Goal: Task Accomplishment & Management: Use online tool/utility

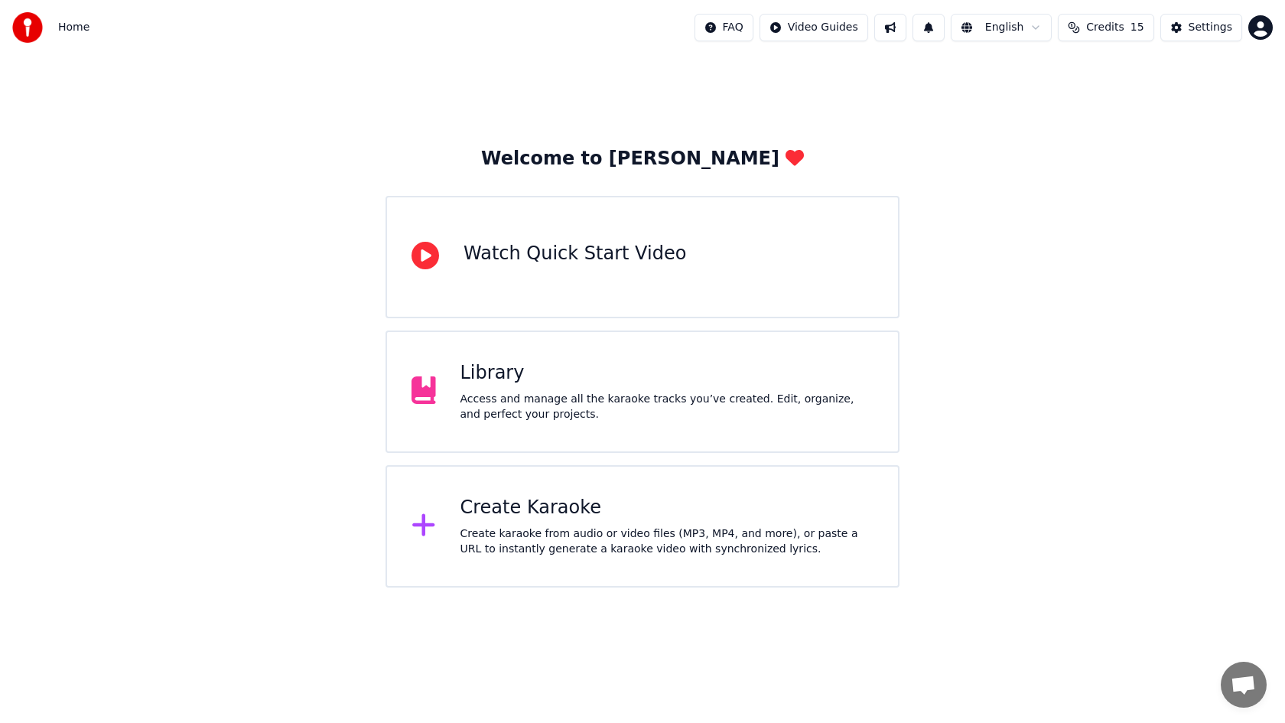
click at [543, 484] on div "Create Karaoke Create karaoke from audio or video files (MP3, MP4, and more), o…" at bounding box center [642, 526] width 514 height 122
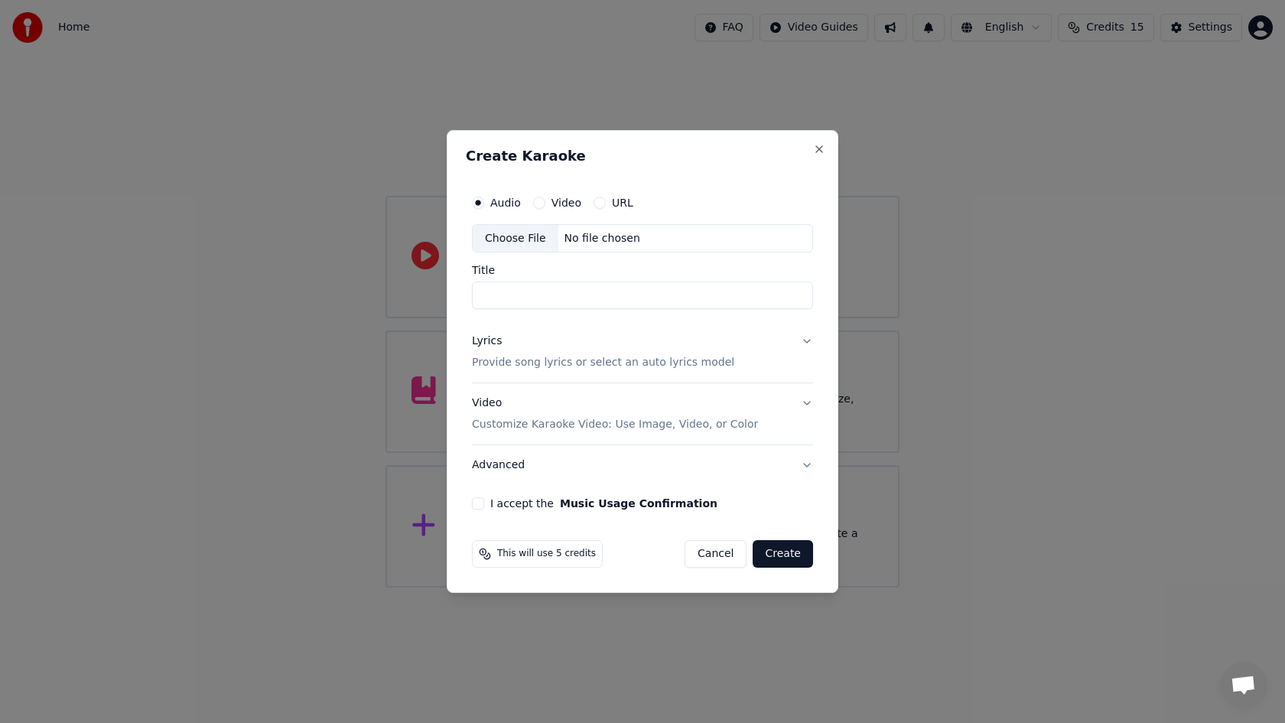
click at [525, 242] on div "Choose File" at bounding box center [516, 239] width 86 height 28
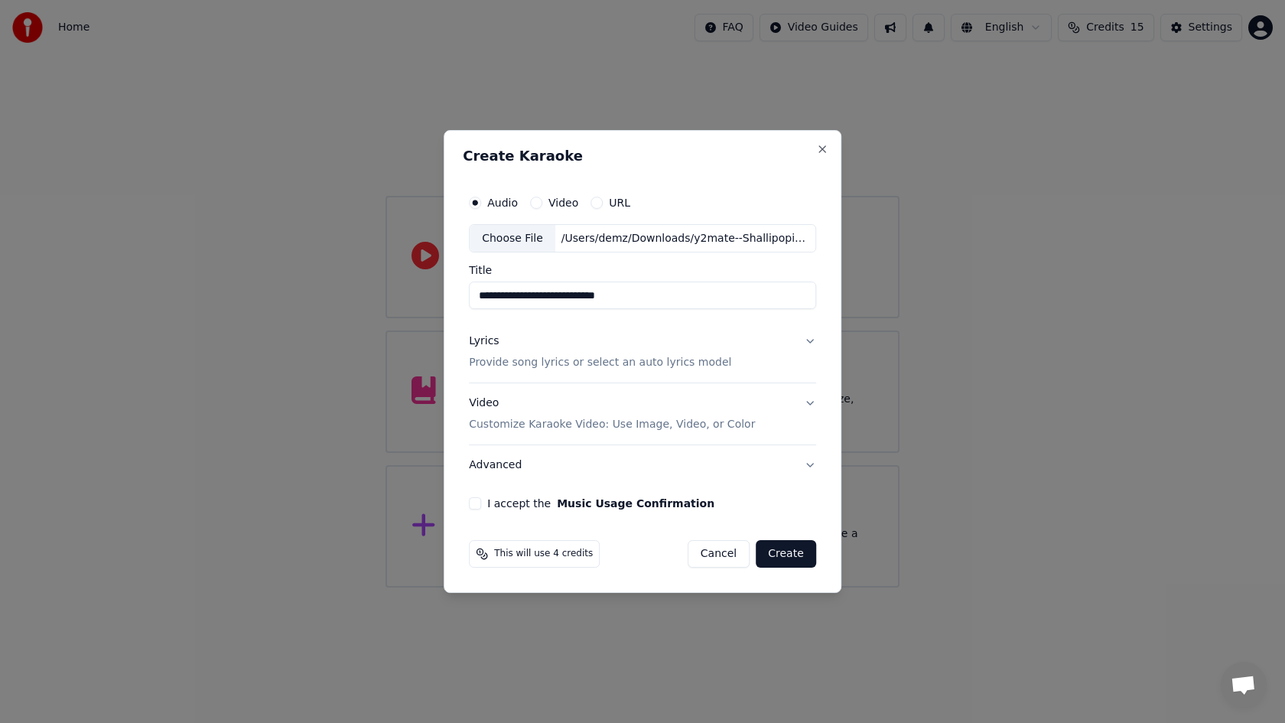
type input "**********"
click at [530, 364] on p "Provide song lyrics or select an auto lyrics model" at bounding box center [600, 363] width 262 height 15
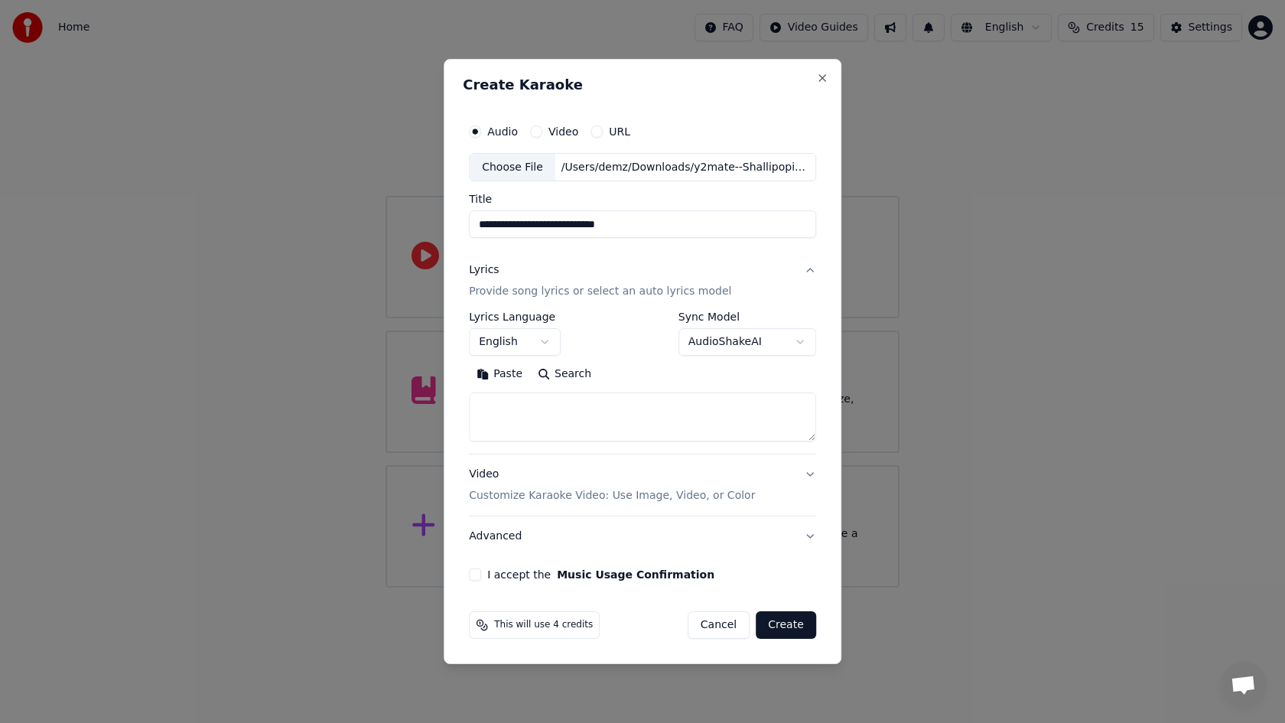
click at [526, 414] on textarea at bounding box center [642, 417] width 347 height 49
paste textarea "**********"
type textarea "**********"
click at [481, 574] on button "I accept the Music Usage Confirmation" at bounding box center [475, 574] width 12 height 12
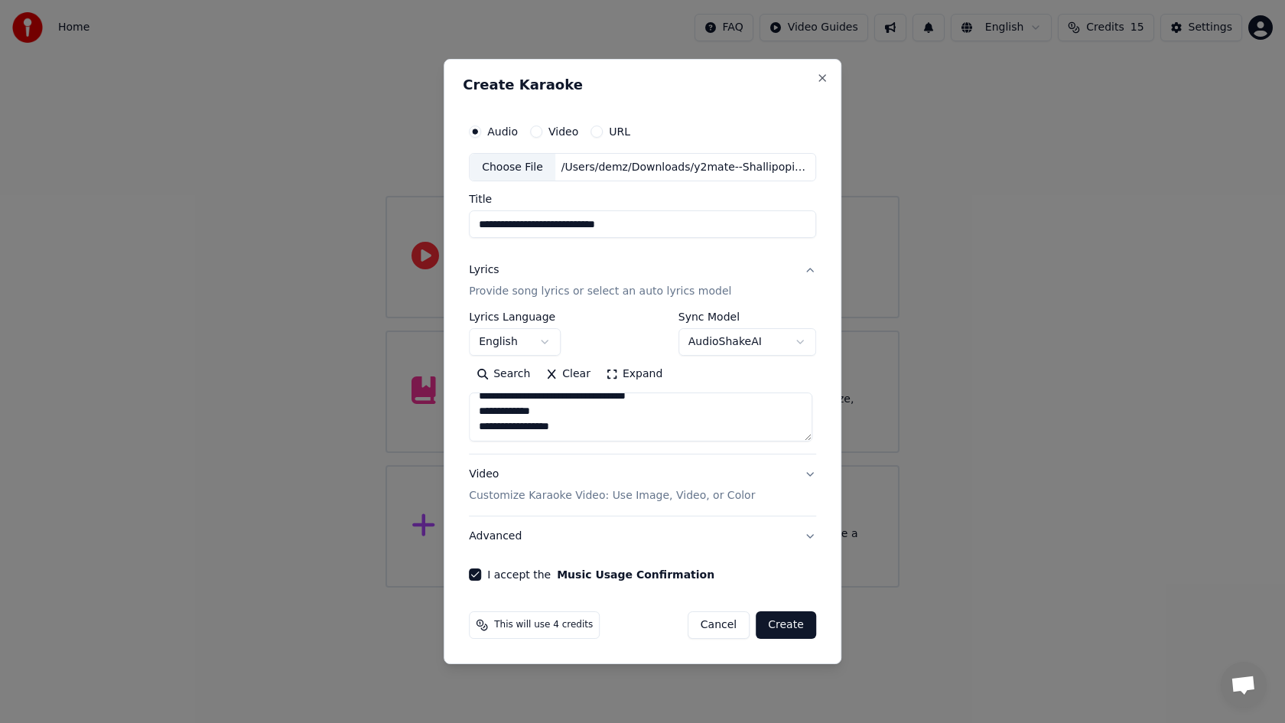
click at [776, 627] on button "Create" at bounding box center [786, 625] width 60 height 28
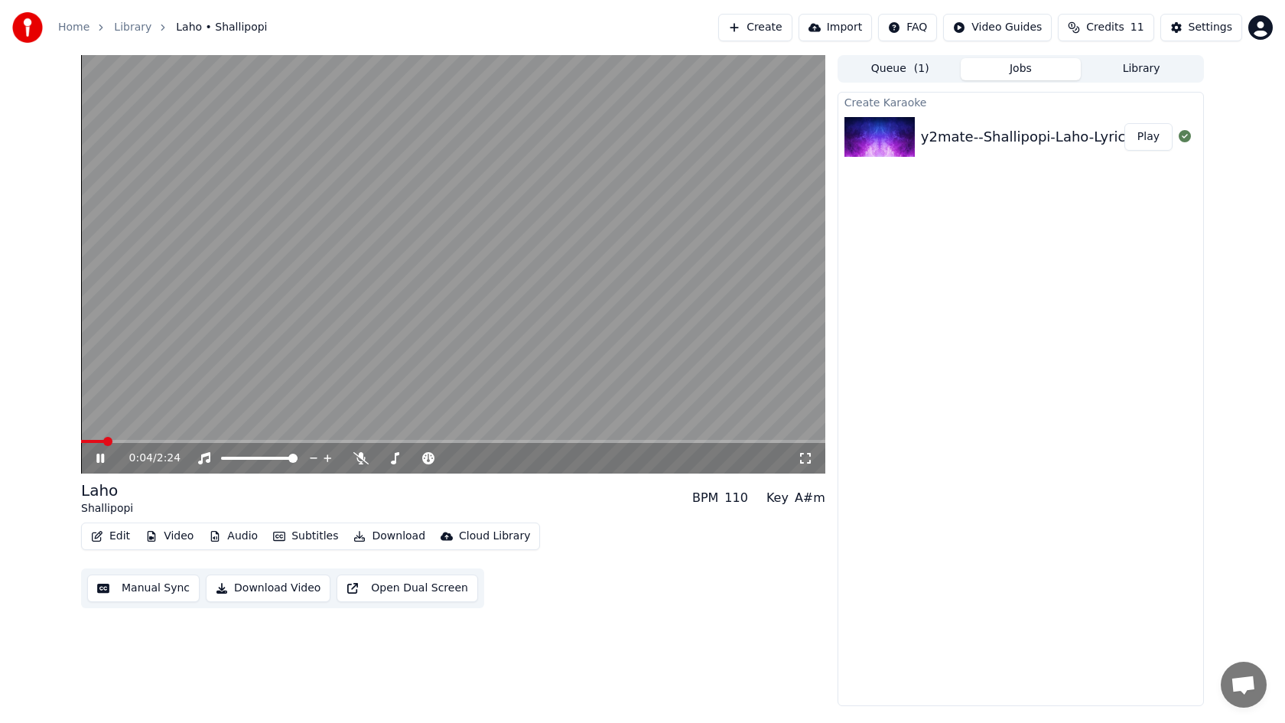
click at [591, 409] on video at bounding box center [453, 264] width 744 height 418
click at [280, 594] on button "Download Video" at bounding box center [268, 588] width 125 height 28
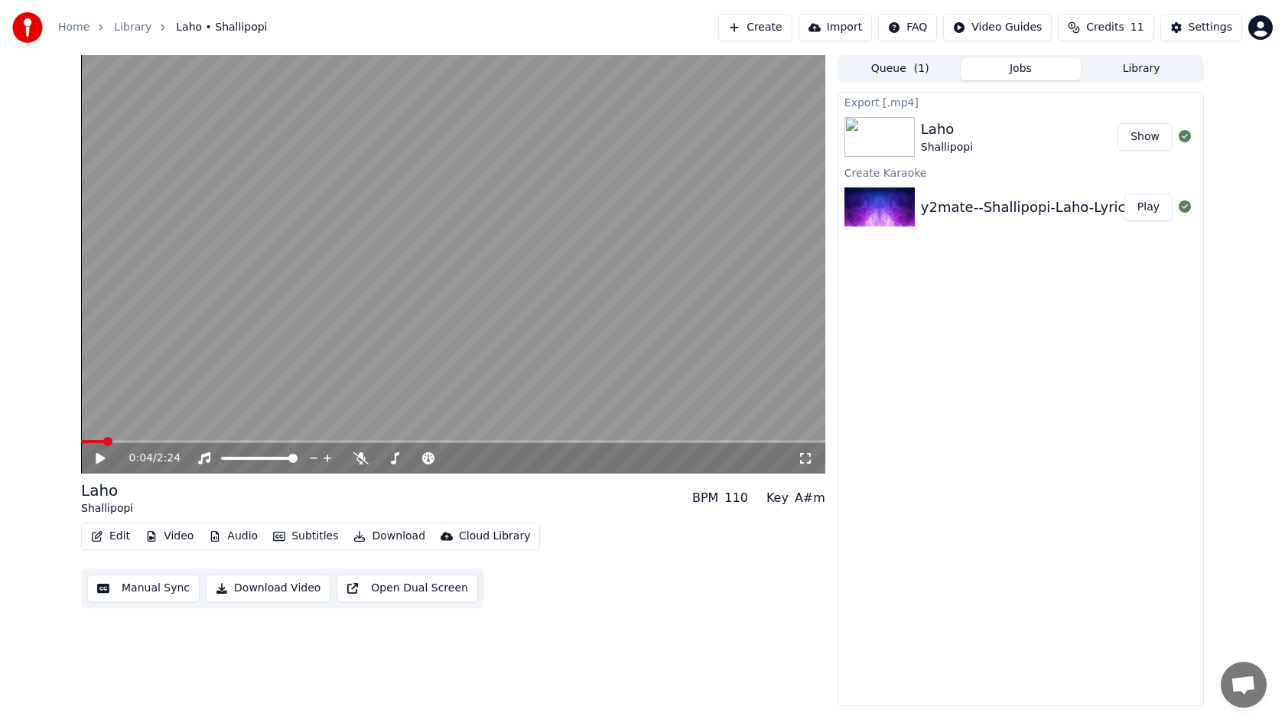
click at [1136, 66] on button "Library" at bounding box center [1141, 69] width 121 height 22
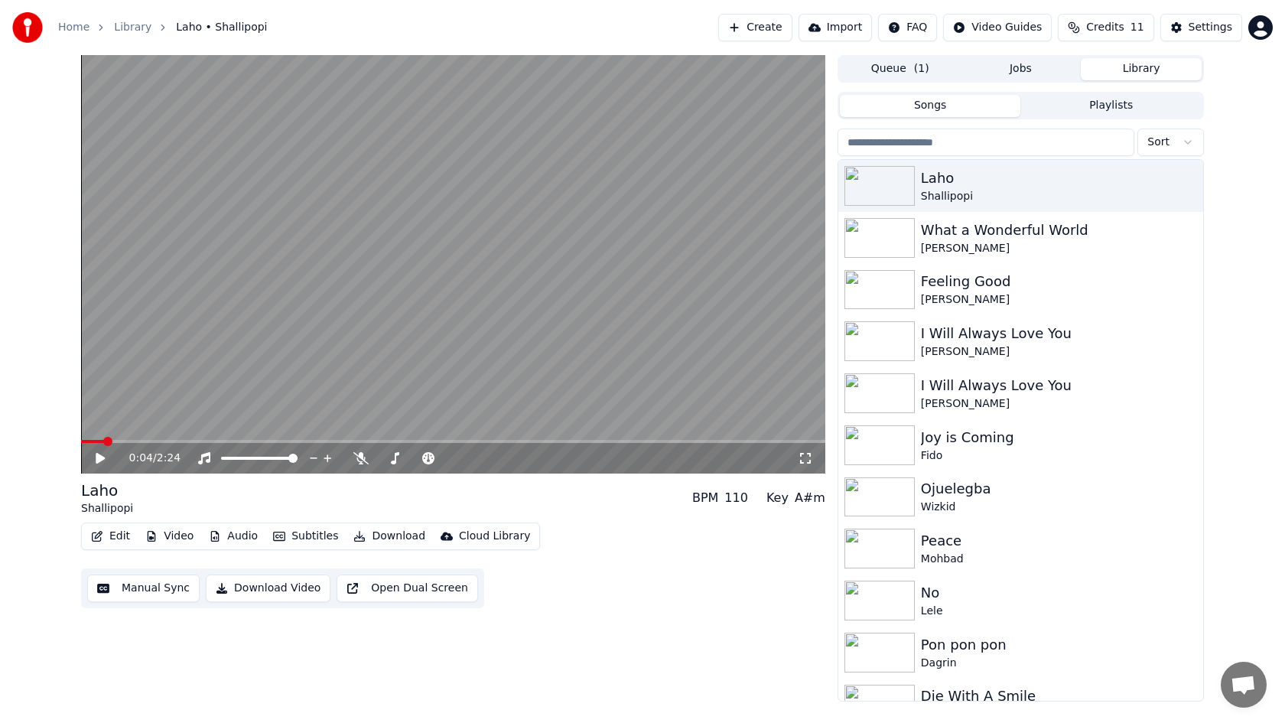
click at [1035, 145] on input "search" at bounding box center [985, 142] width 297 height 28
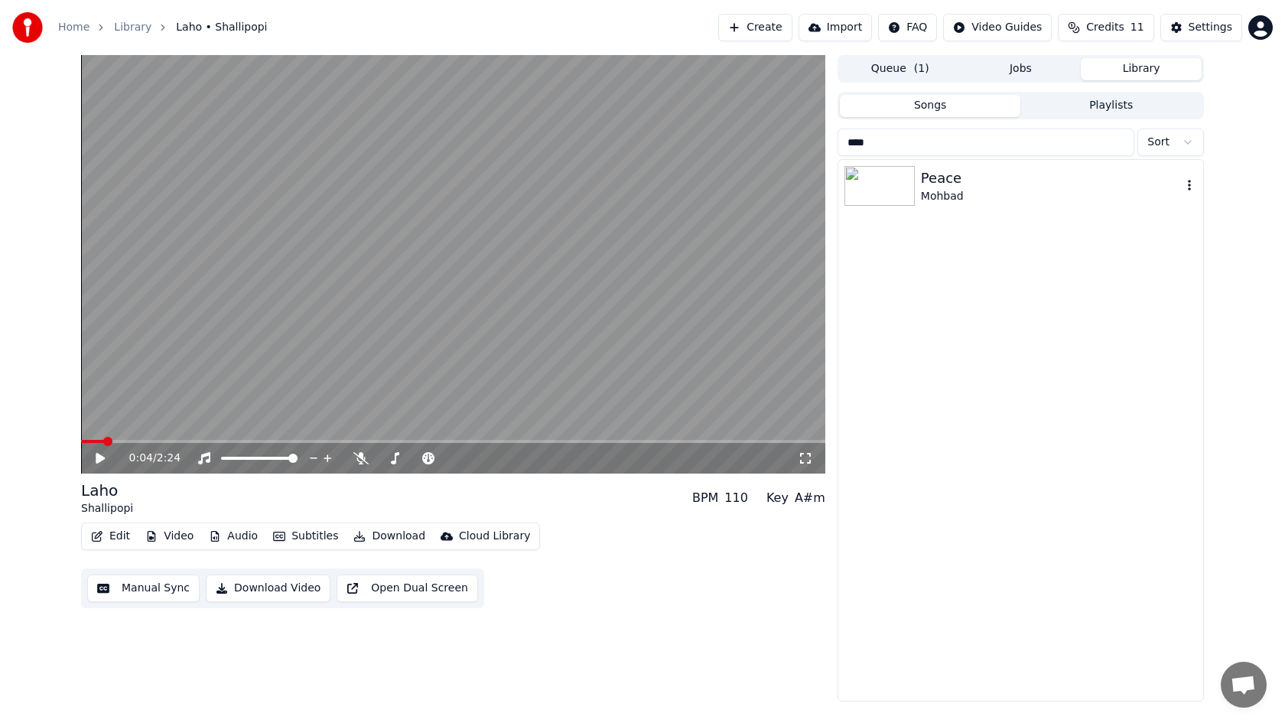
type input "****"
click at [900, 182] on img at bounding box center [879, 186] width 70 height 40
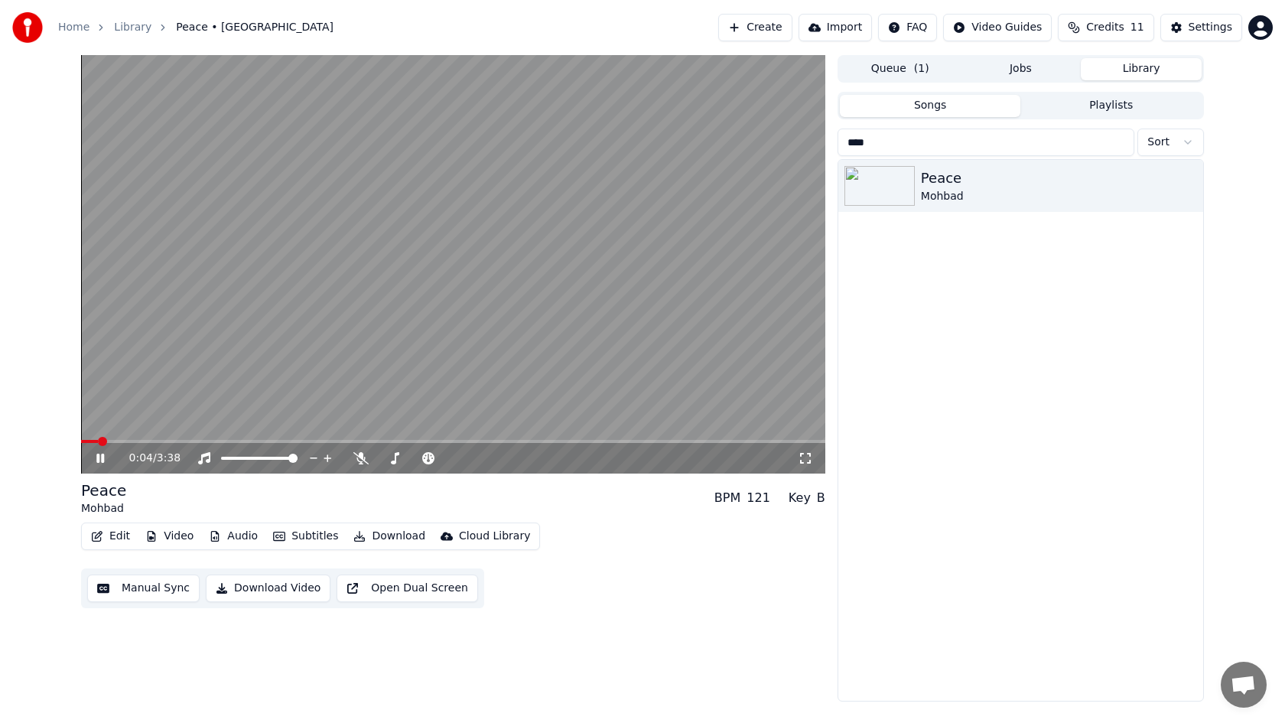
click at [409, 441] on span at bounding box center [453, 441] width 744 height 3
click at [428, 440] on span at bounding box center [453, 441] width 744 height 3
click at [363, 460] on icon at bounding box center [360, 458] width 15 height 12
click at [418, 441] on span at bounding box center [264, 441] width 366 height 3
click at [401, 441] on span at bounding box center [252, 441] width 343 height 3
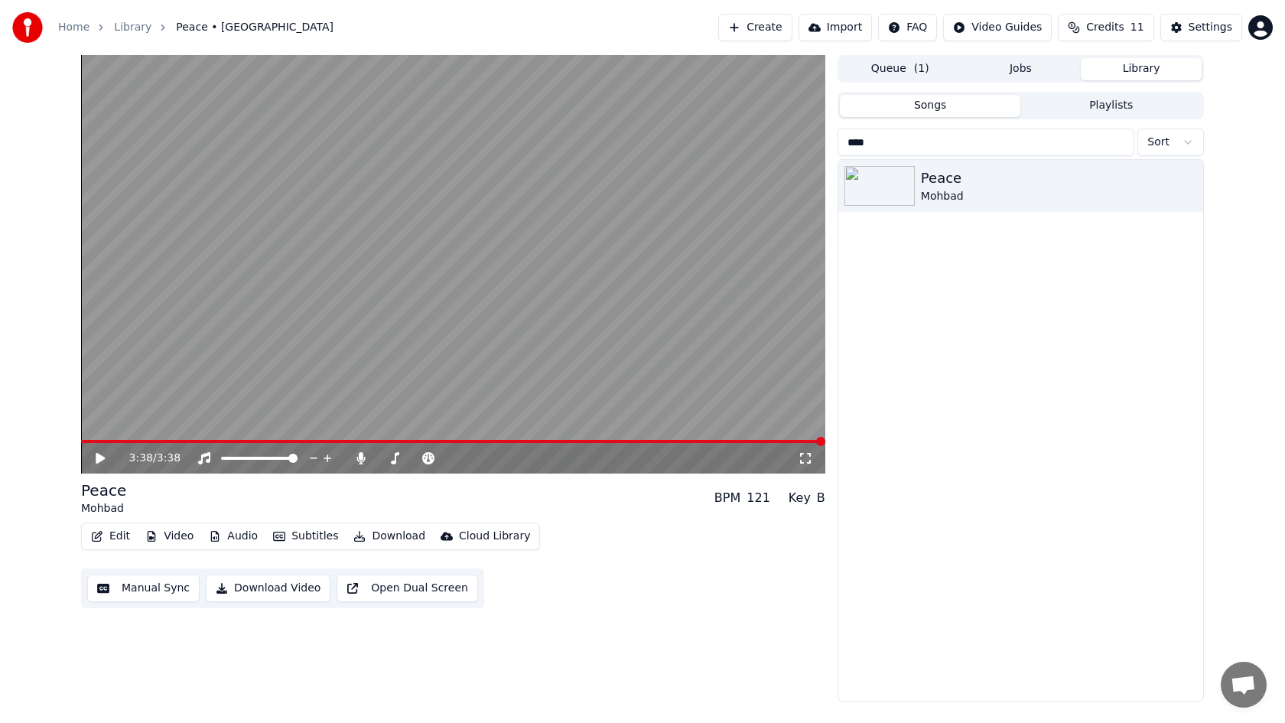
click at [708, 243] on video at bounding box center [453, 264] width 744 height 418
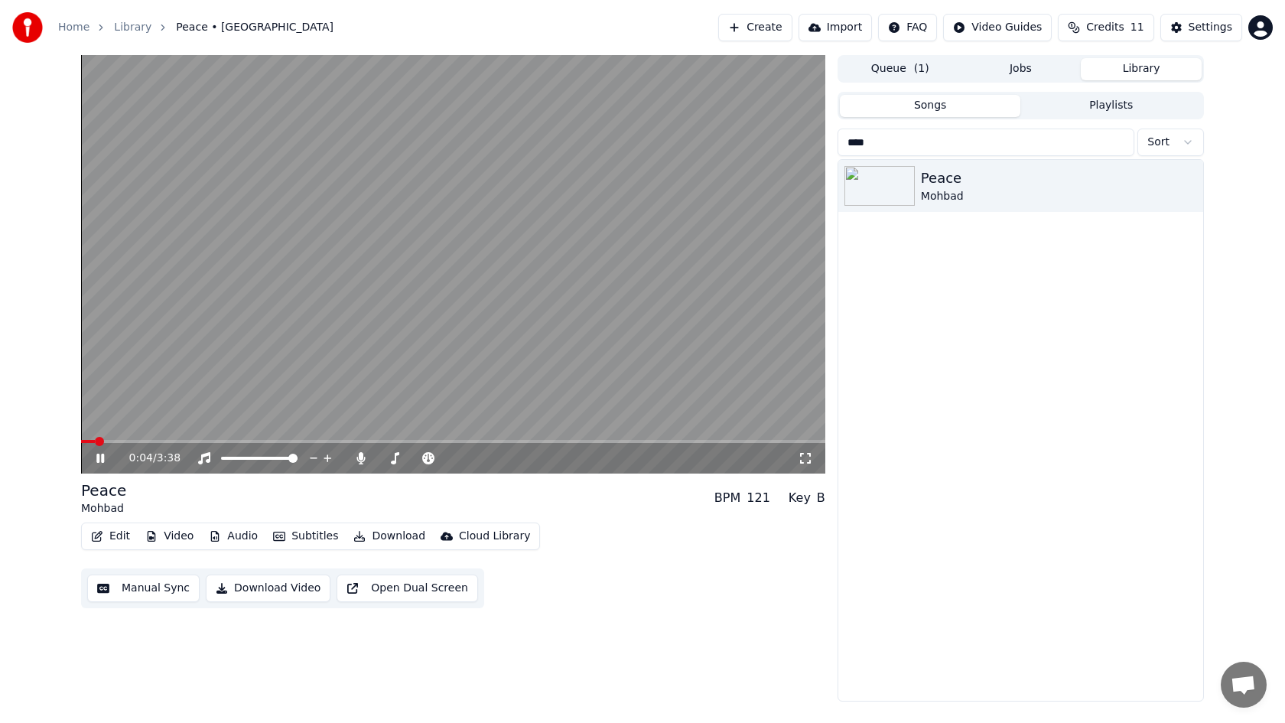
click at [482, 262] on video at bounding box center [453, 264] width 744 height 418
click at [1189, 189] on icon "button" at bounding box center [1189, 185] width 3 height 11
click at [1193, 317] on div "Delete" at bounding box center [1192, 312] width 118 height 24
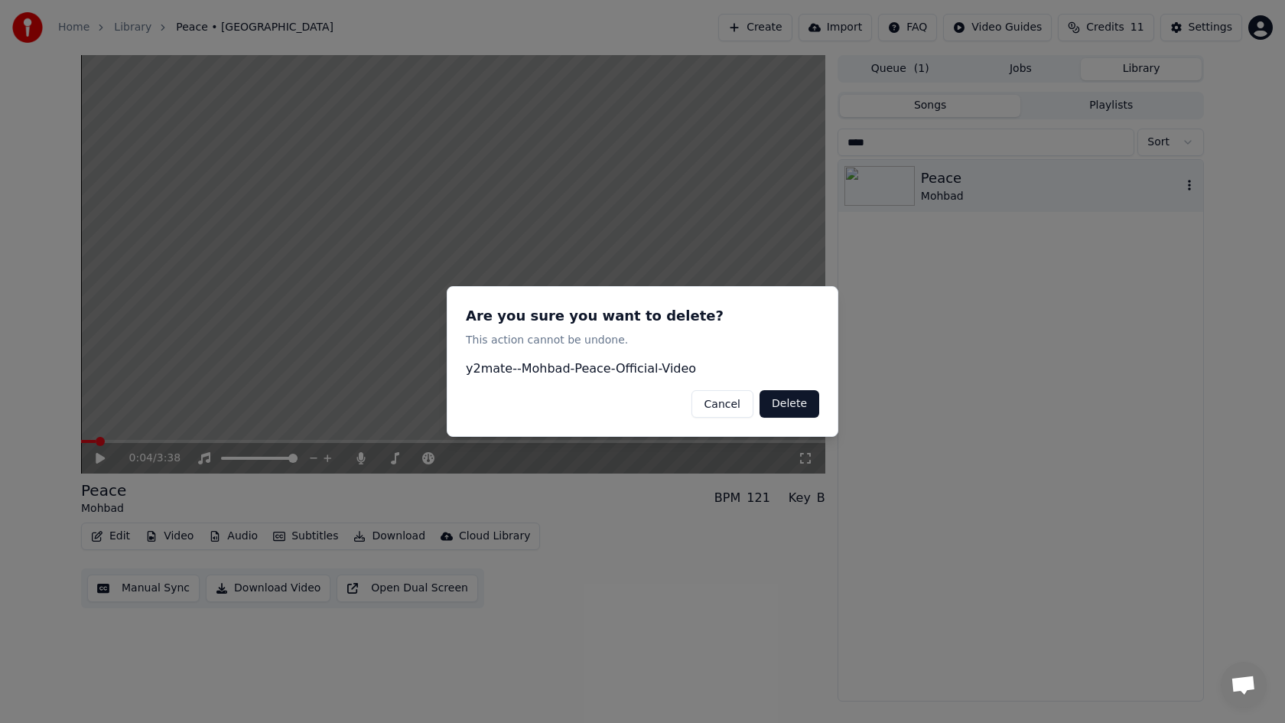
click at [789, 405] on button "Delete" at bounding box center [789, 404] width 60 height 28
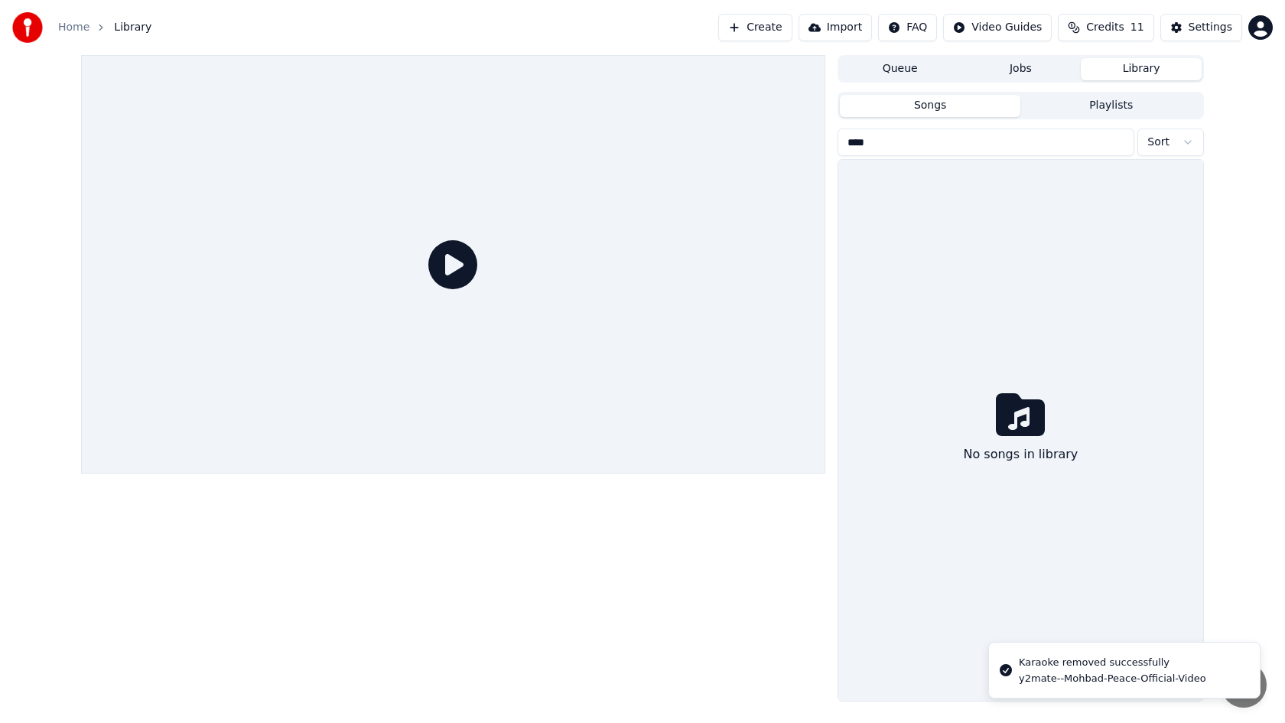
click at [762, 33] on button "Create" at bounding box center [755, 28] width 74 height 28
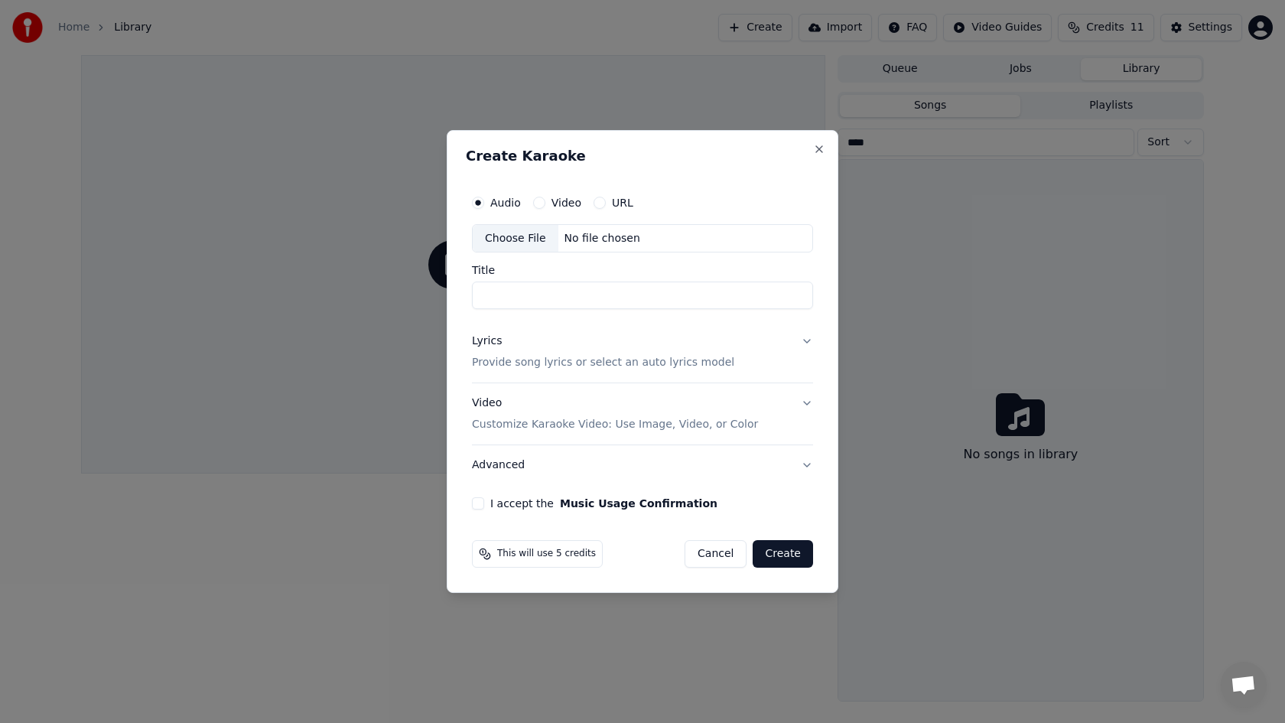
click at [528, 235] on div "Choose File" at bounding box center [516, 239] width 86 height 28
type input "**********"
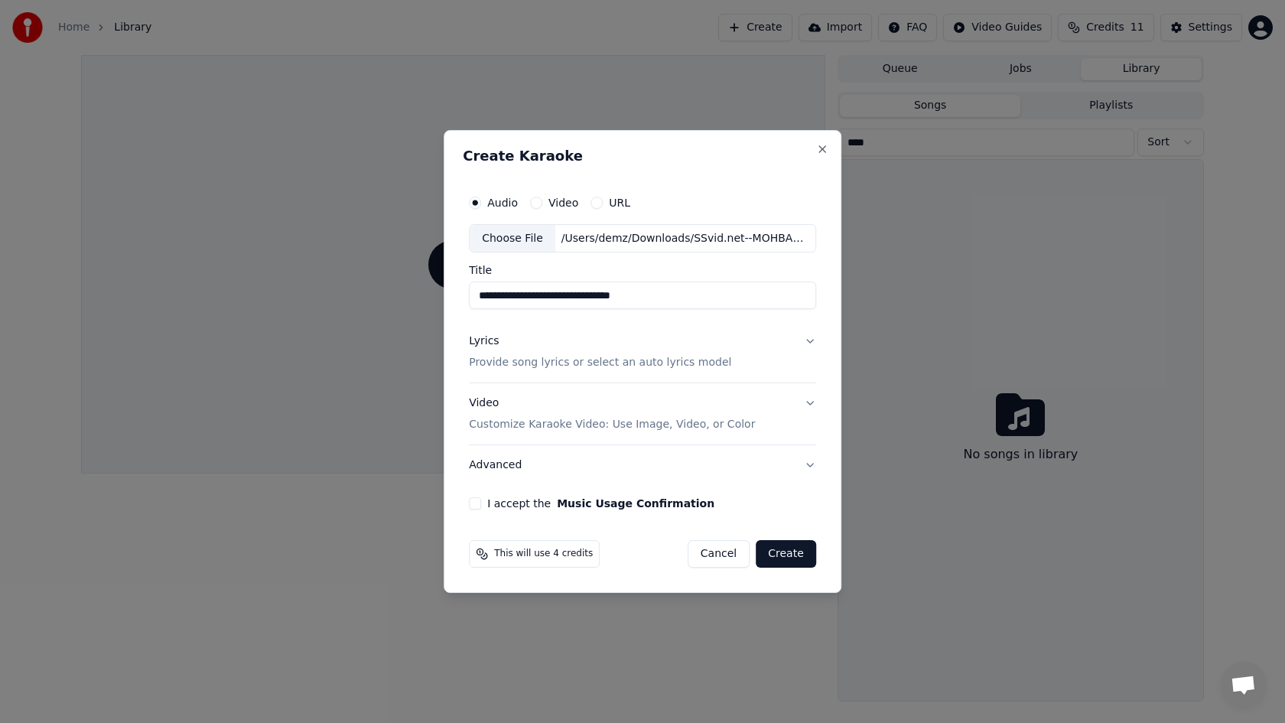
click at [509, 367] on p "Provide song lyrics or select an auto lyrics model" at bounding box center [600, 363] width 262 height 15
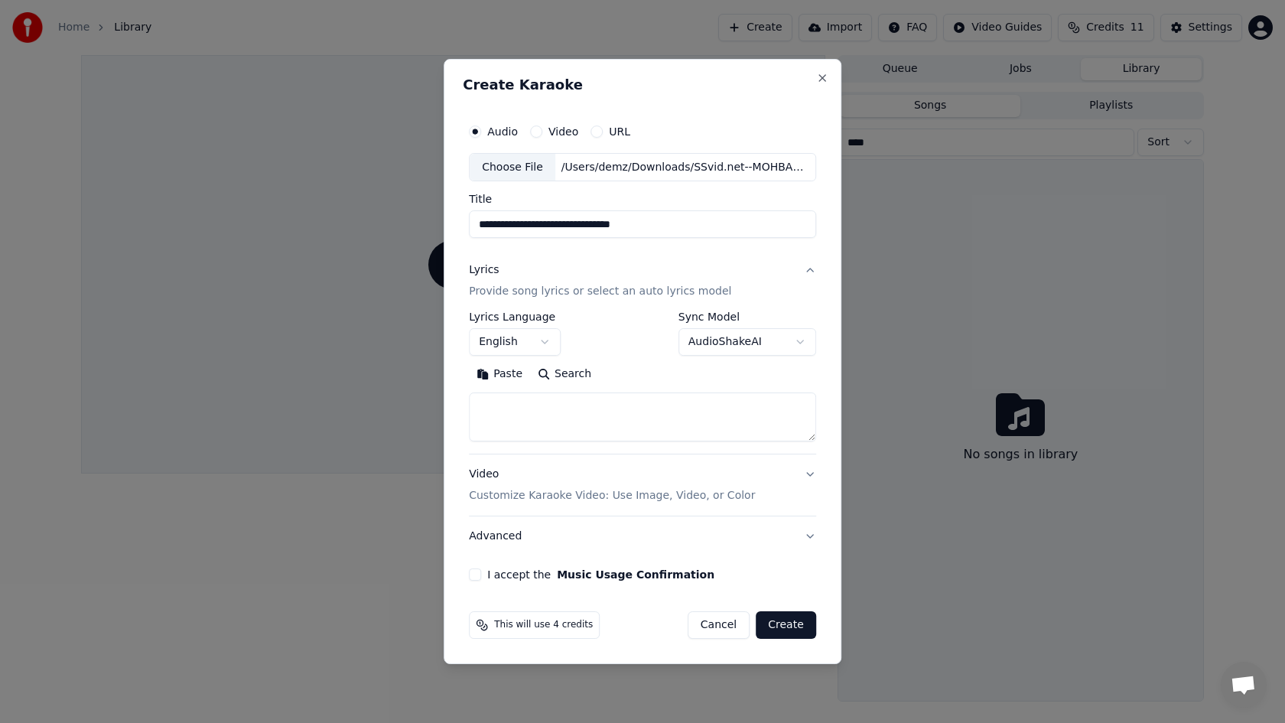
click at [509, 414] on textarea at bounding box center [642, 417] width 347 height 49
paste textarea "**********"
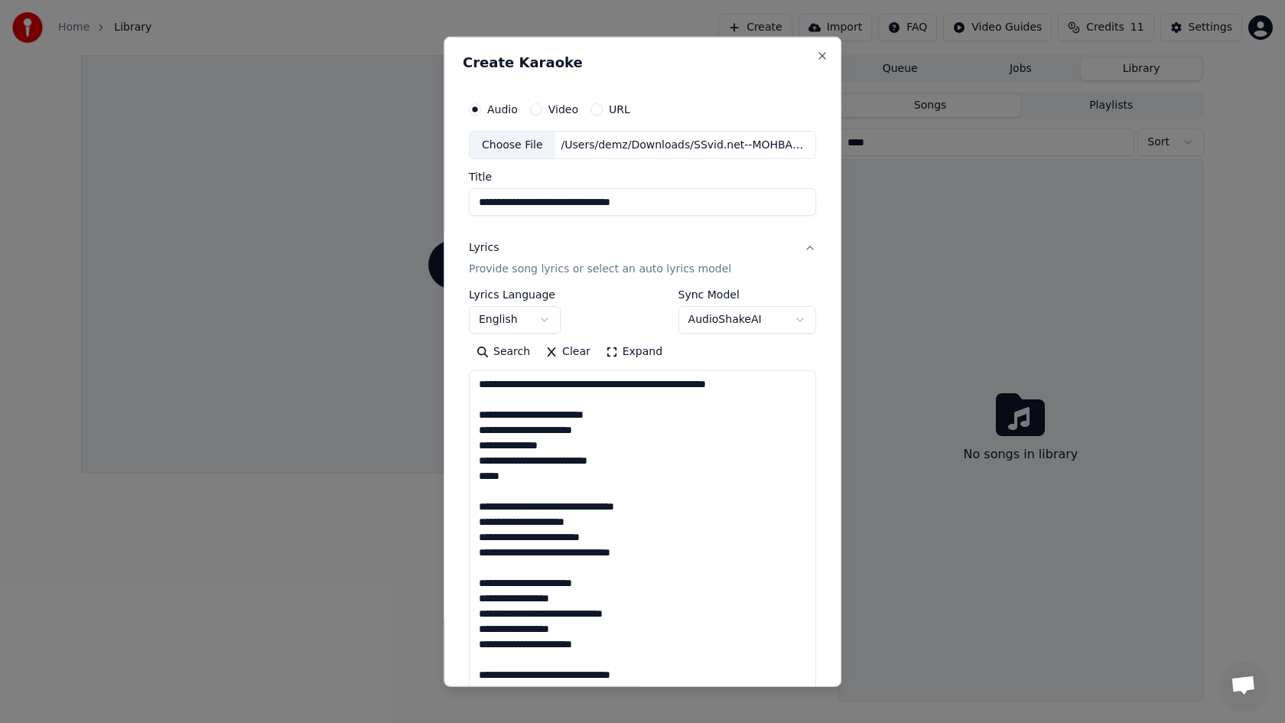
scroll to position [1562, 0]
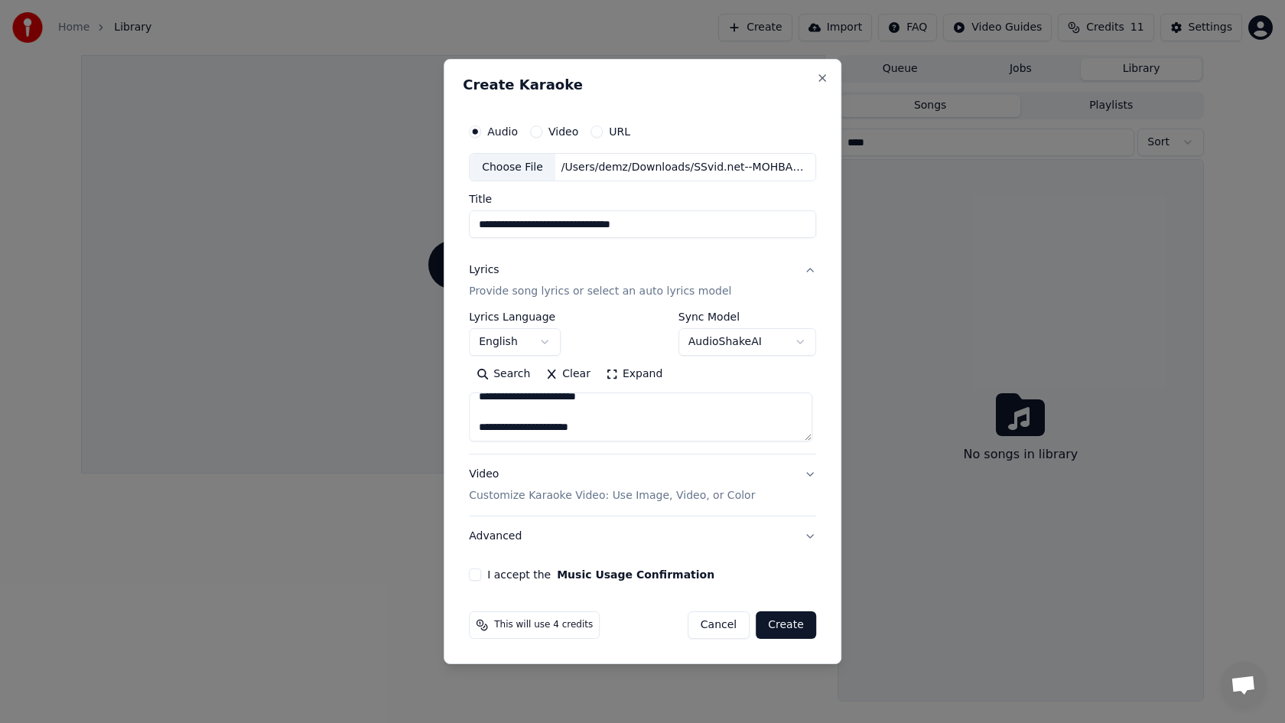
type textarea "**********"
click at [477, 575] on button "I accept the Music Usage Confirmation" at bounding box center [475, 574] width 12 height 12
click at [784, 623] on button "Create" at bounding box center [786, 625] width 60 height 28
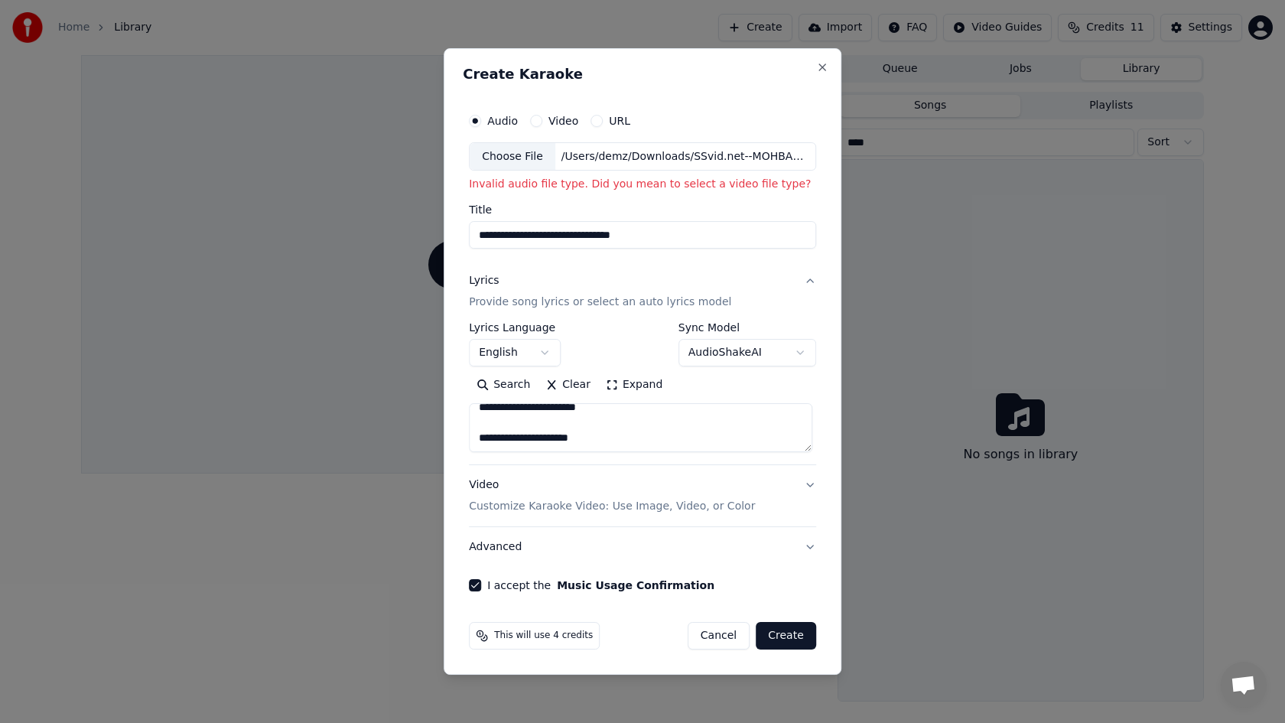
click at [516, 163] on div "Choose File" at bounding box center [513, 157] width 86 height 28
click at [506, 154] on div "Choose File" at bounding box center [513, 157] width 86 height 28
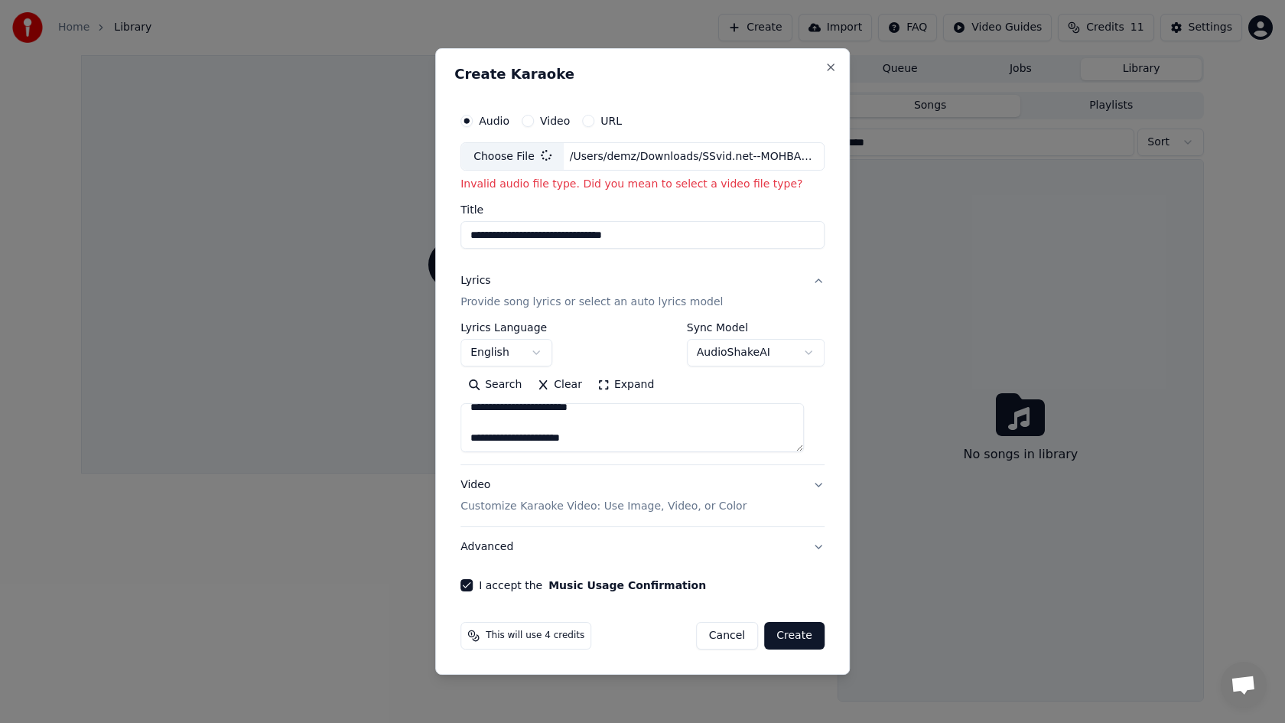
type input "**********"
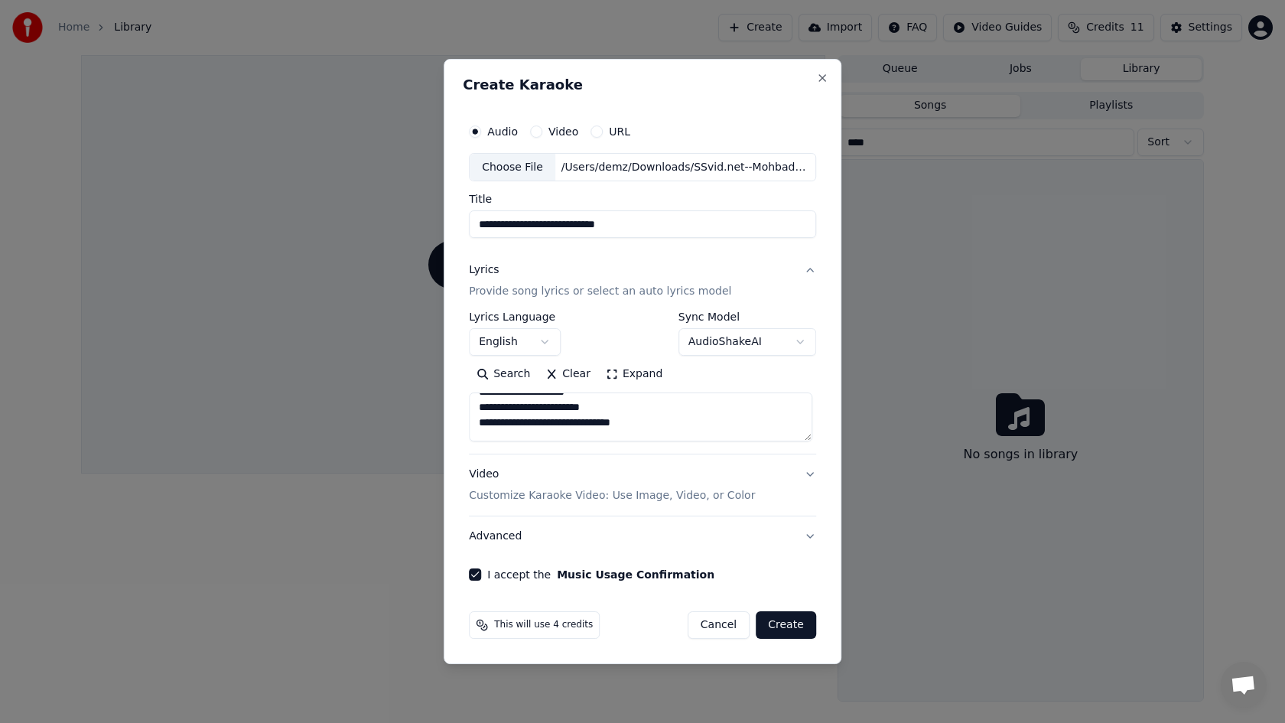
scroll to position [0, 0]
click at [779, 620] on button "Create" at bounding box center [786, 625] width 60 height 28
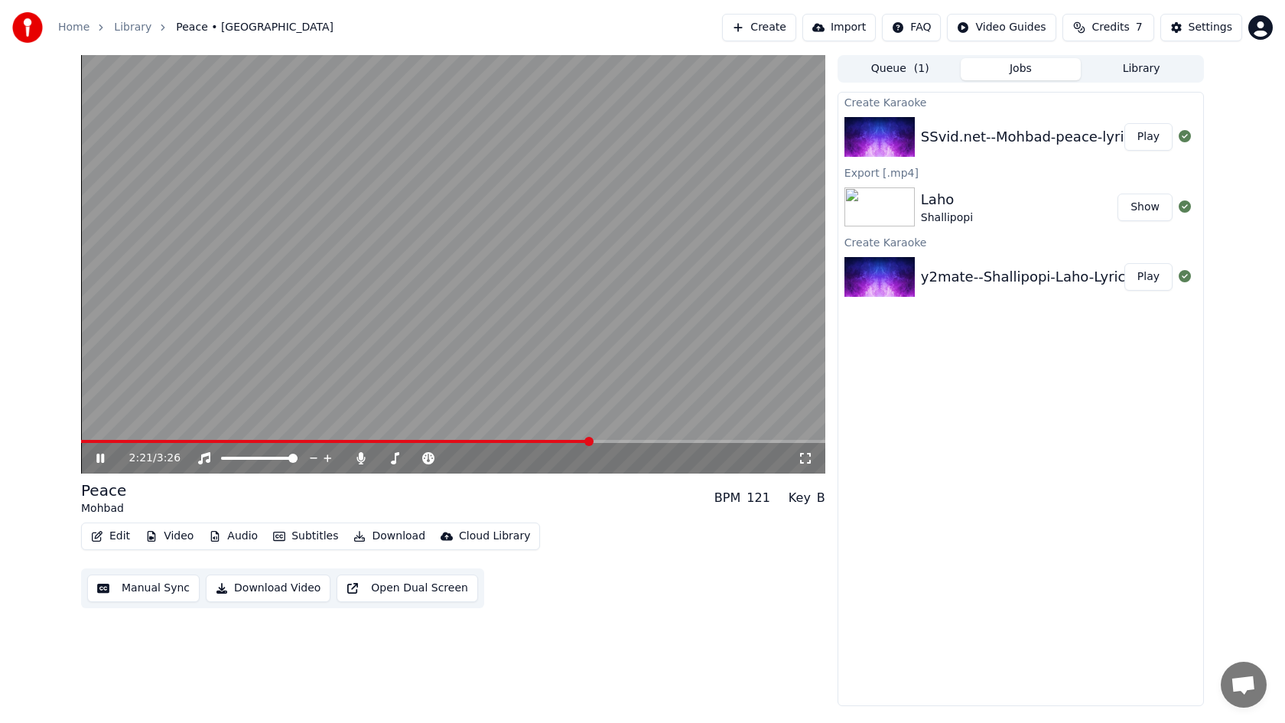
click at [623, 441] on span at bounding box center [453, 441] width 744 height 3
click at [108, 455] on icon at bounding box center [111, 458] width 36 height 12
click at [366, 459] on icon at bounding box center [360, 458] width 15 height 12
click at [99, 459] on icon at bounding box center [100, 458] width 9 height 11
click at [86, 444] on div "2:34 / 3:26" at bounding box center [453, 458] width 744 height 31
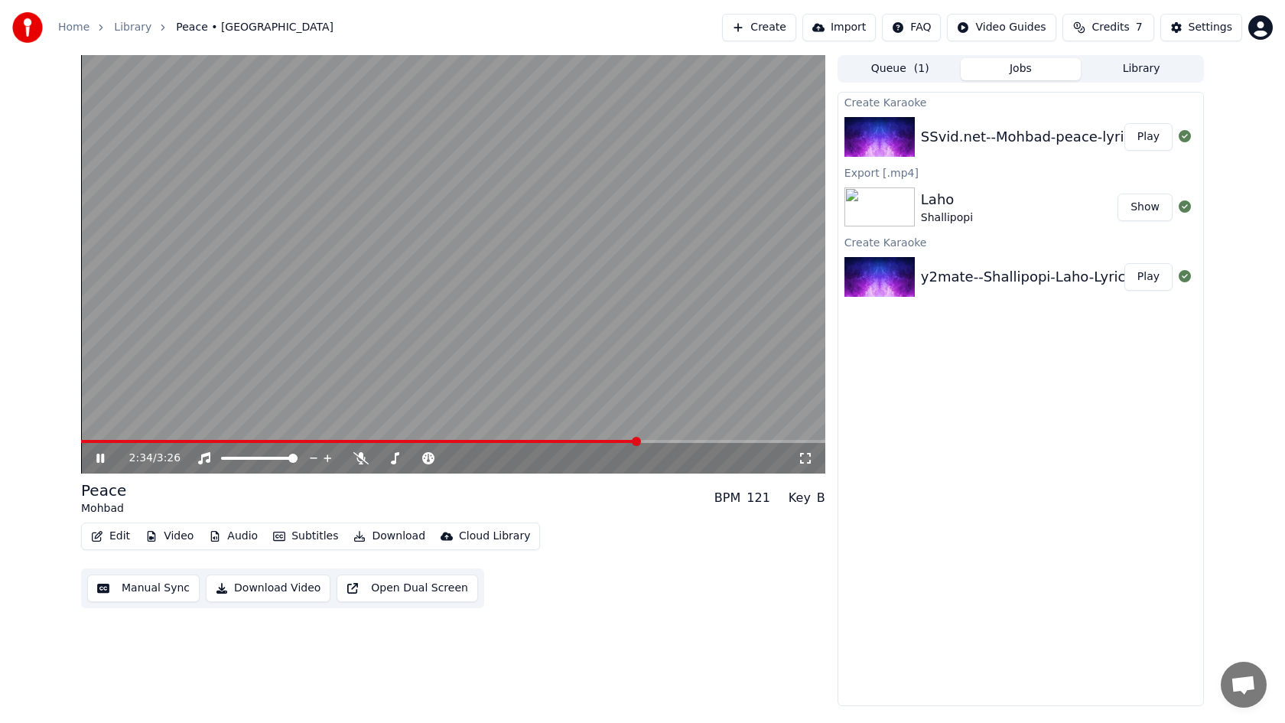
click at [83, 440] on span at bounding box center [360, 441] width 558 height 3
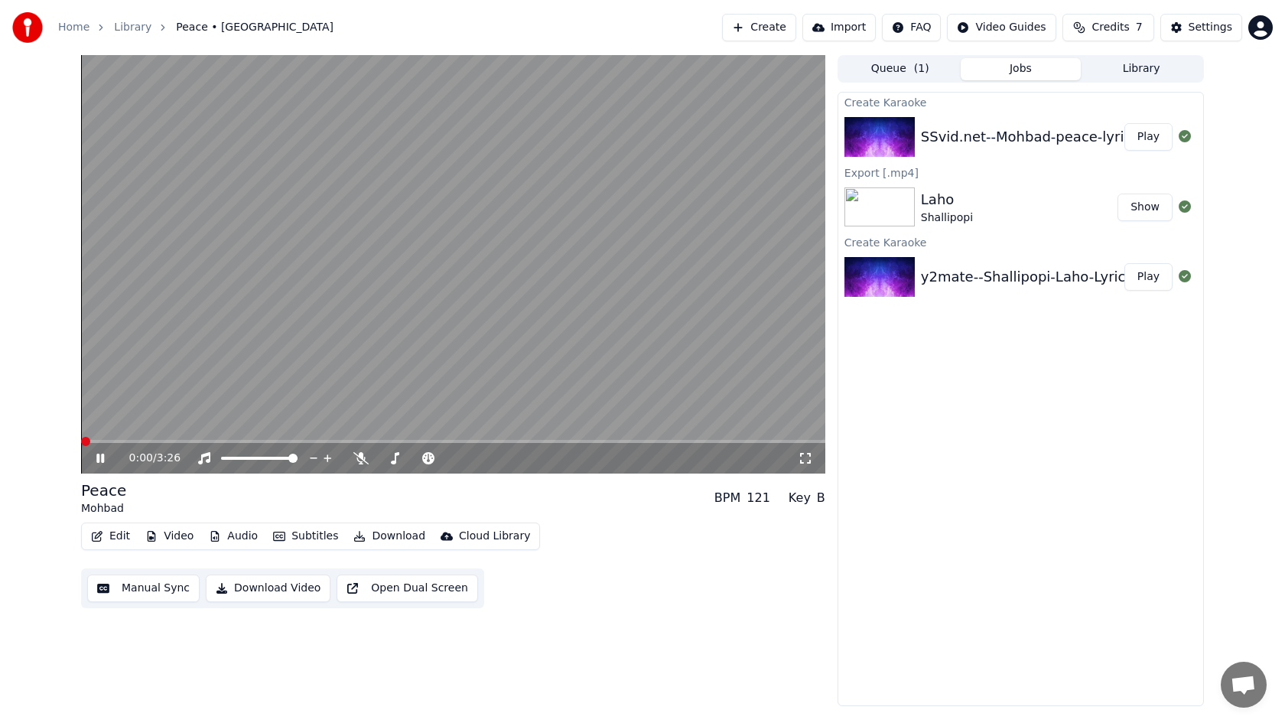
click at [81, 440] on span at bounding box center [81, 441] width 0 height 3
click at [99, 460] on icon at bounding box center [111, 458] width 36 height 12
click at [241, 582] on button "Download Video" at bounding box center [268, 588] width 125 height 28
